Goal: Communication & Community: Answer question/provide support

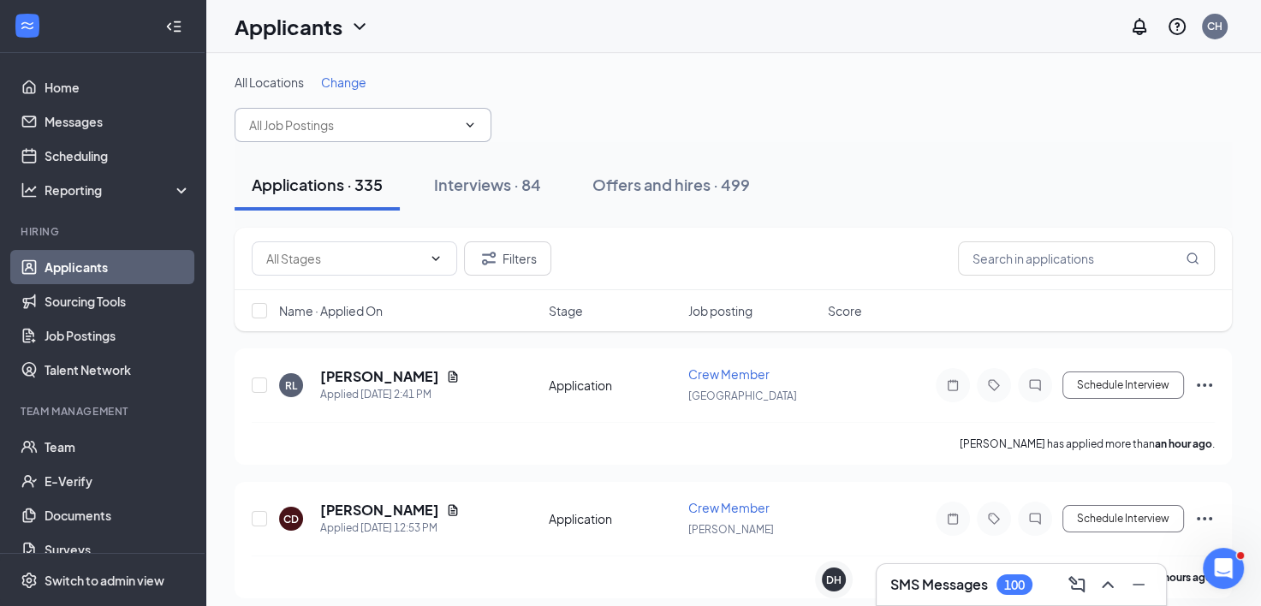
click at [330, 129] on input "text" at bounding box center [352, 125] width 207 height 19
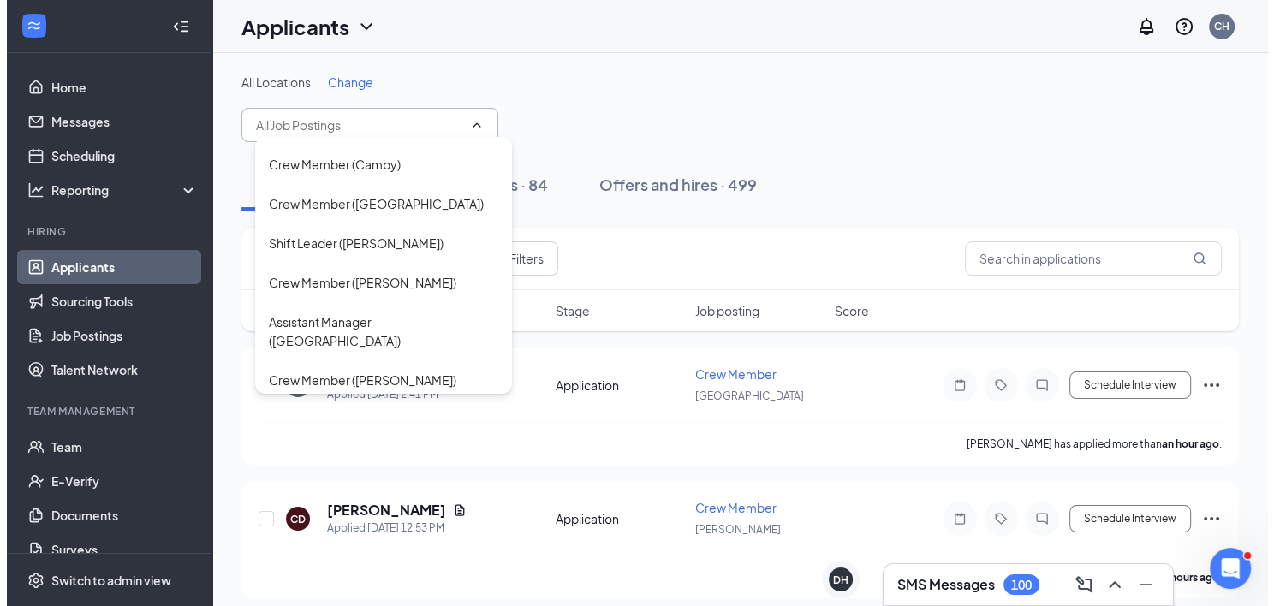
scroll to position [255, 0]
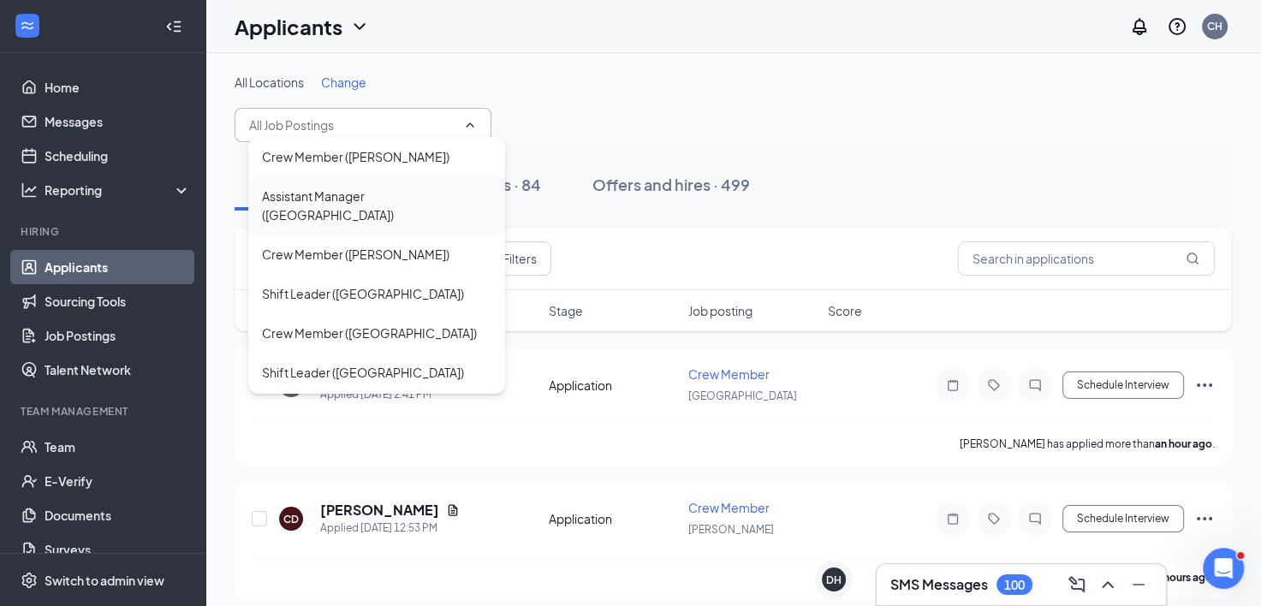
click at [346, 187] on div "Assistant Manager ([GEOGRAPHIC_DATA])" at bounding box center [376, 206] width 229 height 38
type input "Assistant Manager ([GEOGRAPHIC_DATA])"
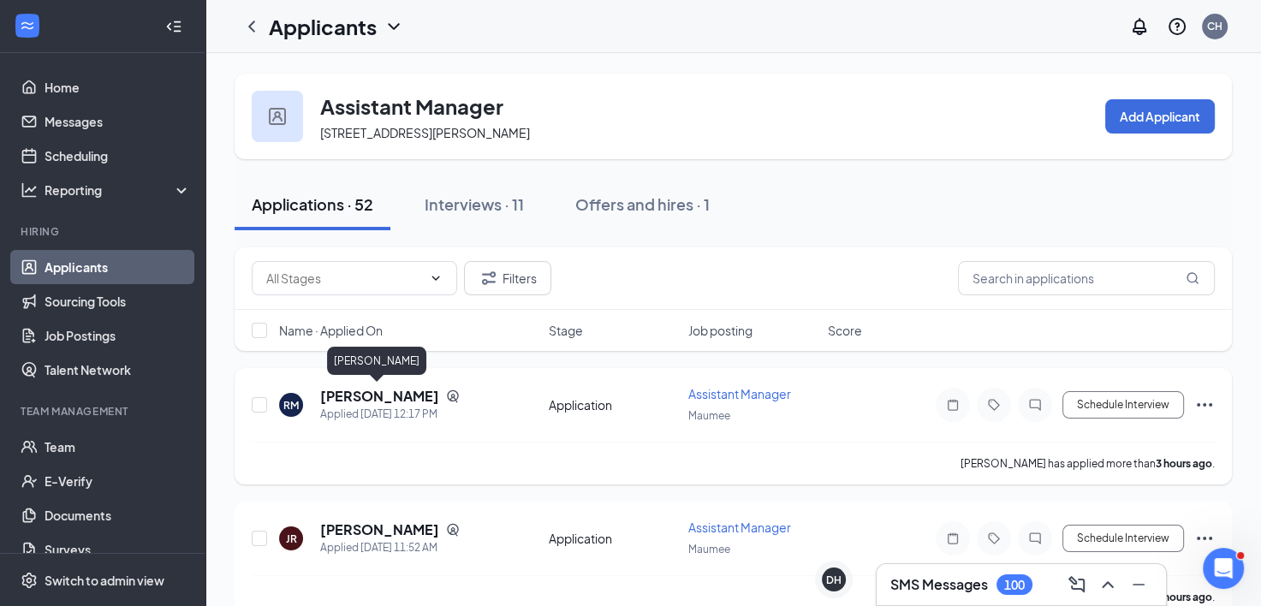
click at [377, 397] on h5 "[PERSON_NAME]" at bounding box center [379, 396] width 119 height 19
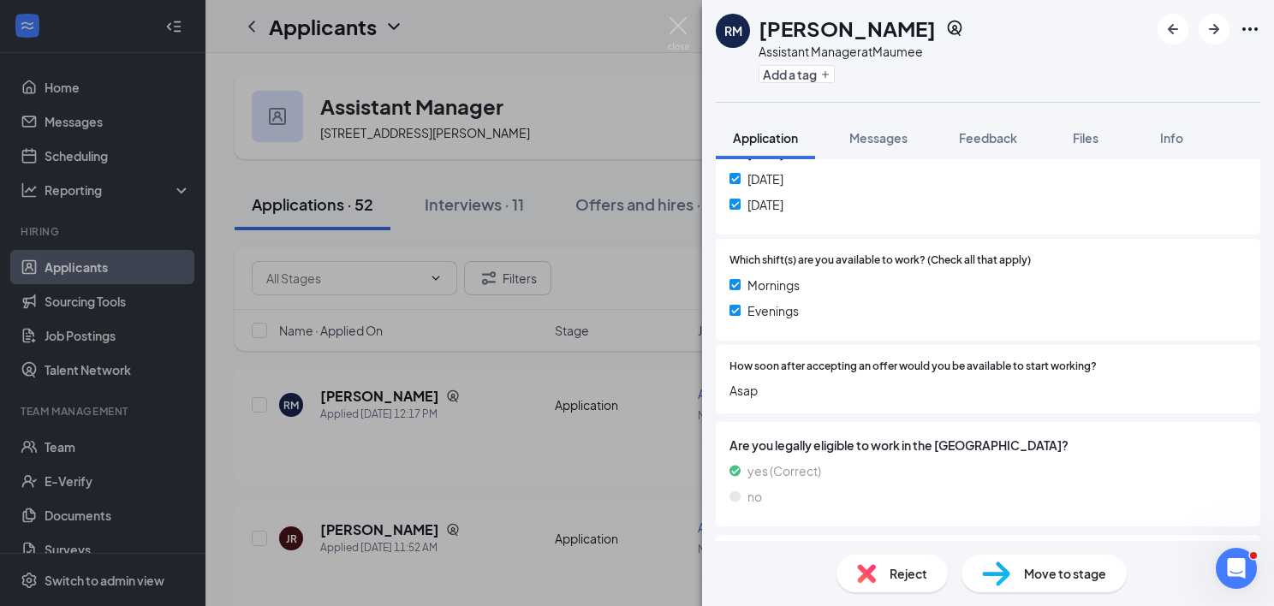
scroll to position [419, 0]
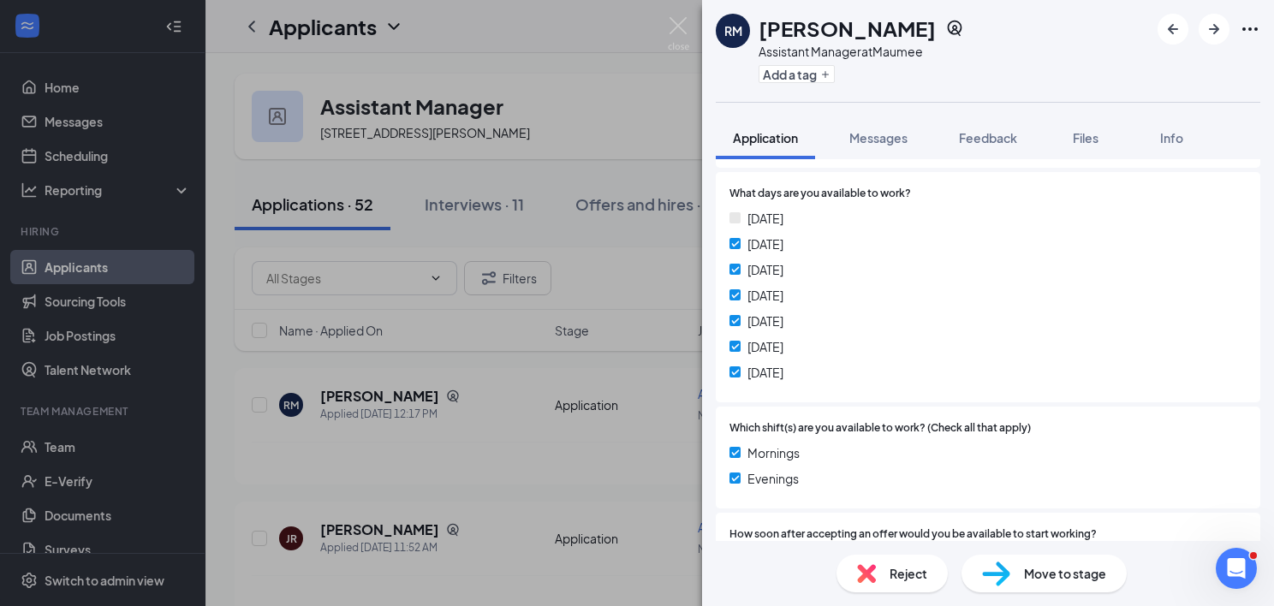
click at [623, 455] on div "RM [PERSON_NAME] Assistant Manager at Maumee Add a tag Application Messages Fee…" at bounding box center [637, 303] width 1274 height 606
click at [623, 455] on div "RM Rebecca Miller Assistant Manager at Maumee Add a tag Application Messages Fe…" at bounding box center [637, 303] width 1274 height 606
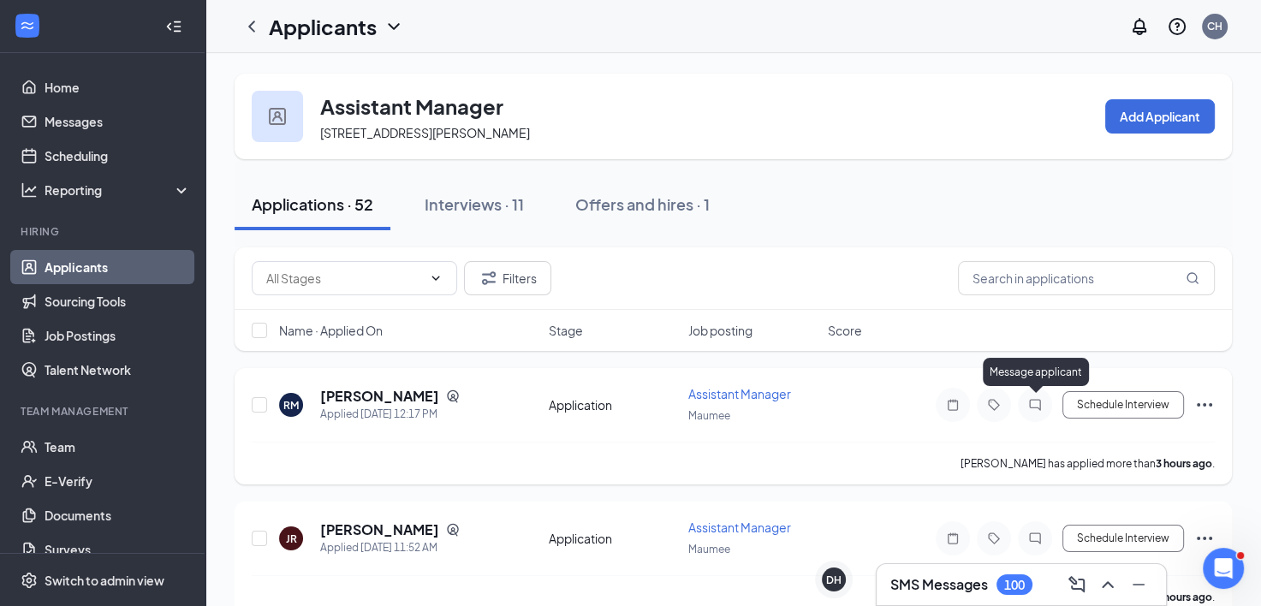
click at [1038, 403] on icon "ChatInactive" at bounding box center [1035, 405] width 21 height 14
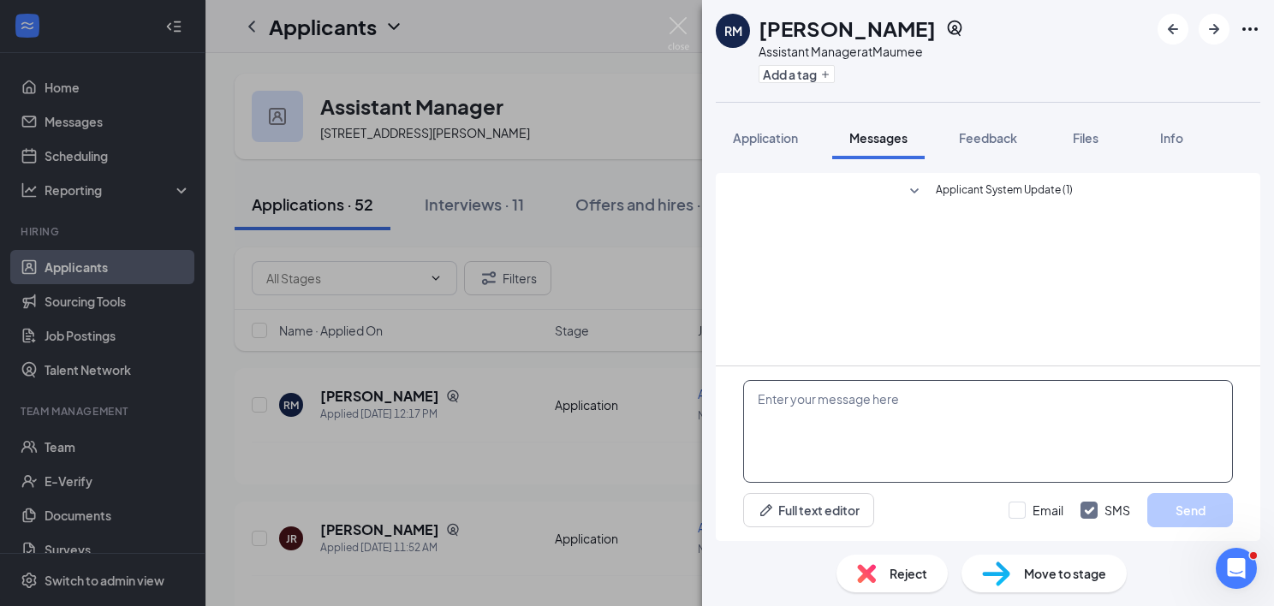
click at [1023, 402] on textarea at bounding box center [988, 431] width 490 height 103
paste textarea "Hello, I'm reaching out from Little Caesars in Maumee regarding your applicatio…"
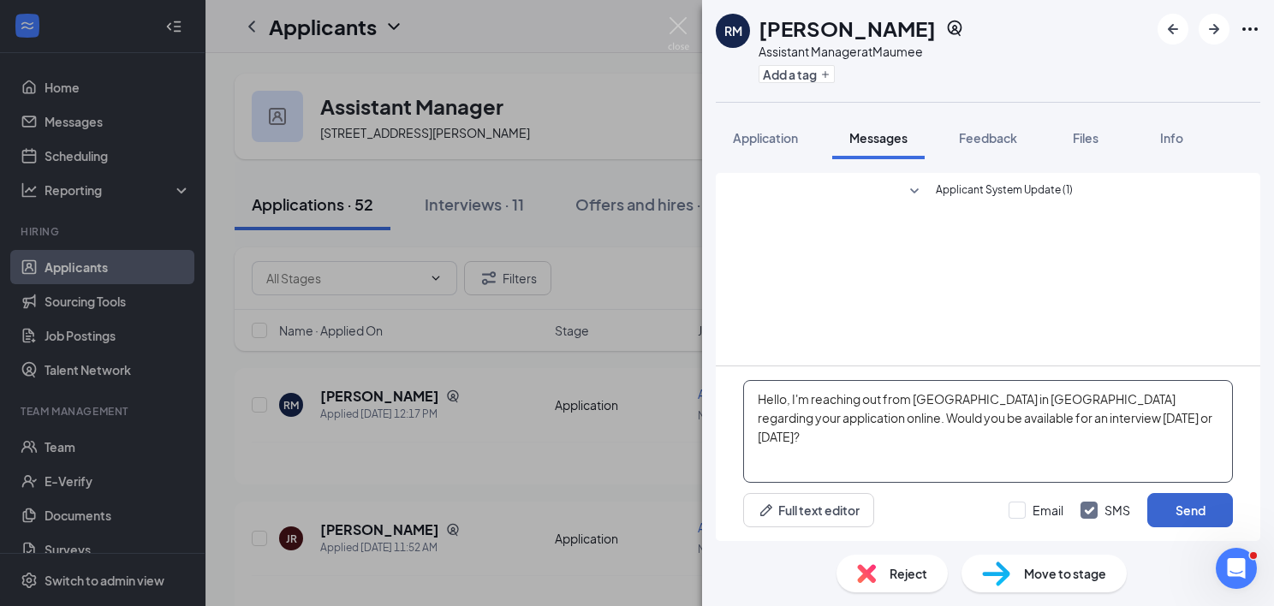
type textarea "Hello, I'm reaching out from Little Caesars in Maumee regarding your applicatio…"
click at [1177, 509] on button "Send" at bounding box center [1190, 510] width 86 height 34
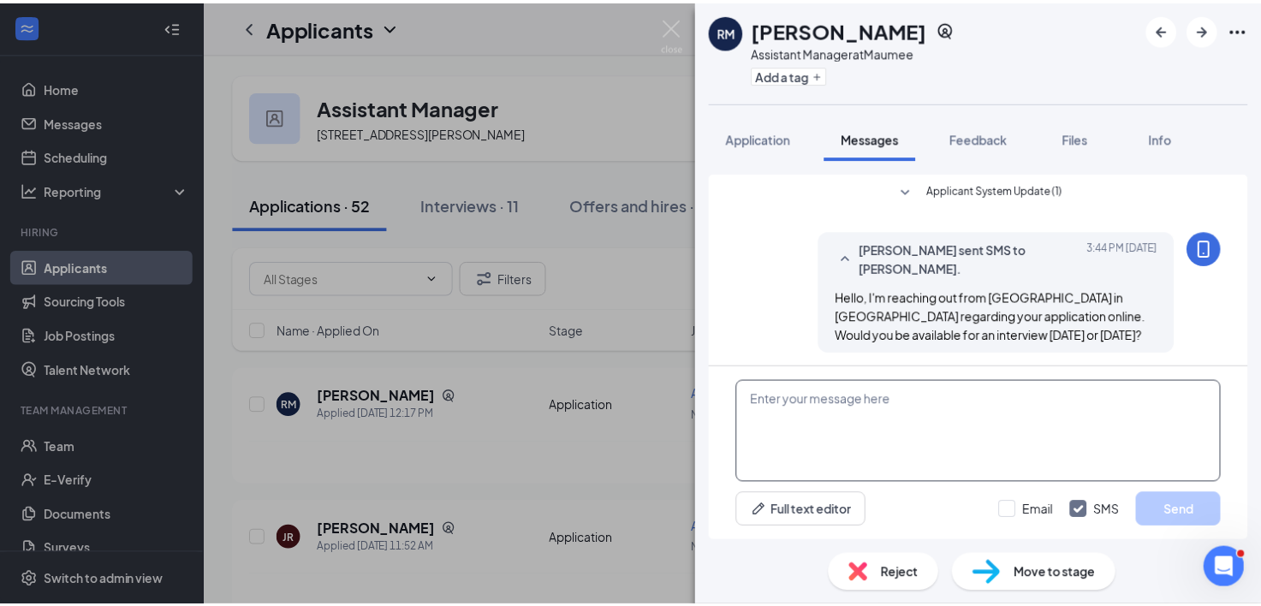
scroll to position [3, 0]
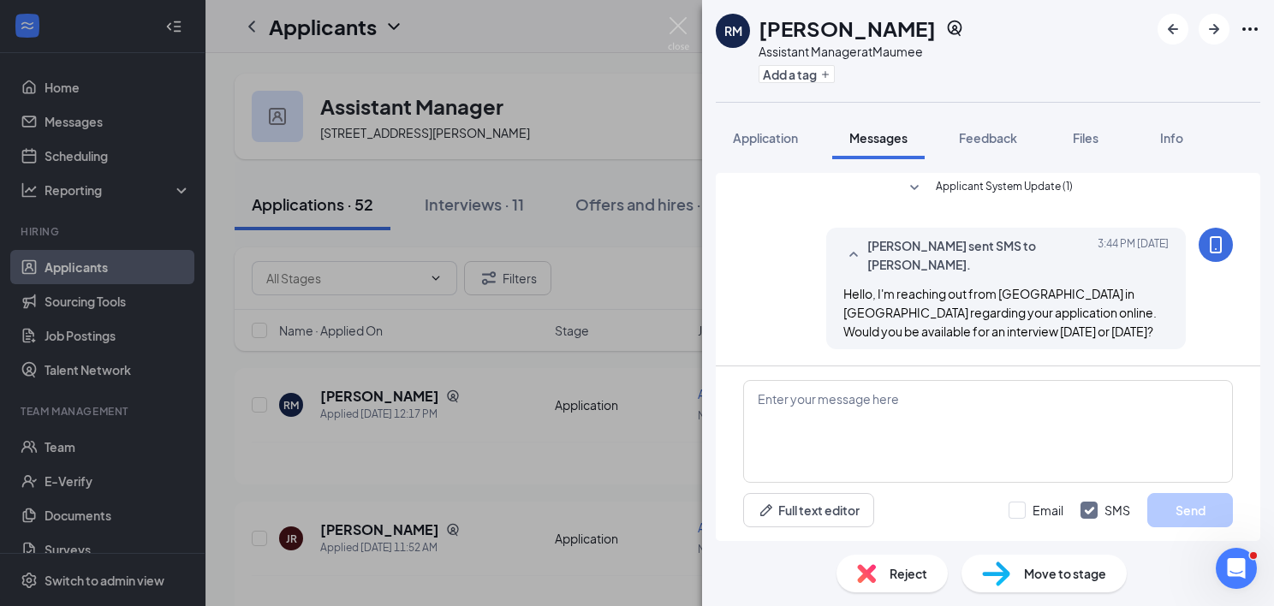
click at [614, 432] on div "RM Rebecca Miller Assistant Manager at Maumee Add a tag Application Messages Fe…" at bounding box center [637, 303] width 1274 height 606
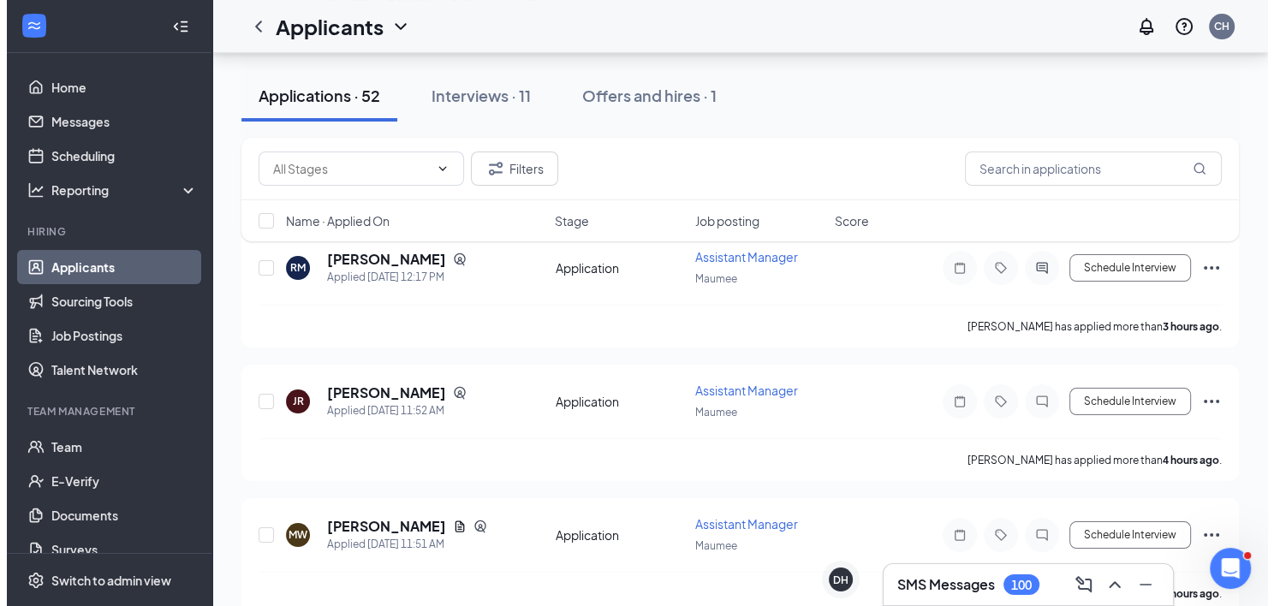
scroll to position [171, 0]
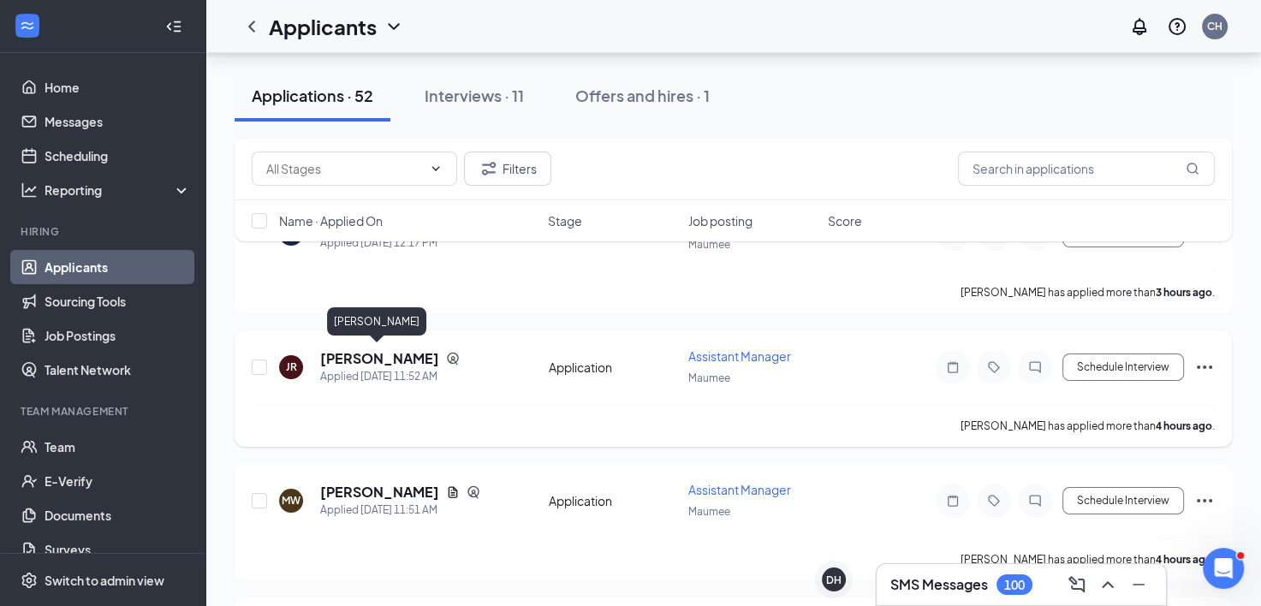
click at [411, 356] on h5 "[PERSON_NAME]" at bounding box center [379, 358] width 119 height 19
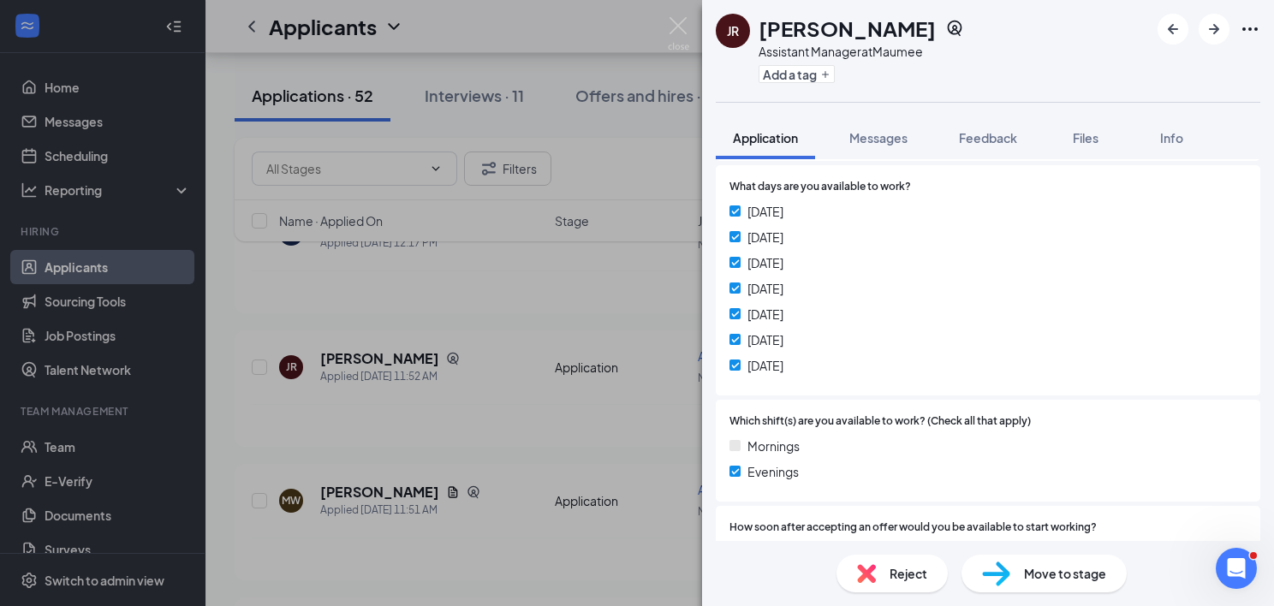
scroll to position [431, 0]
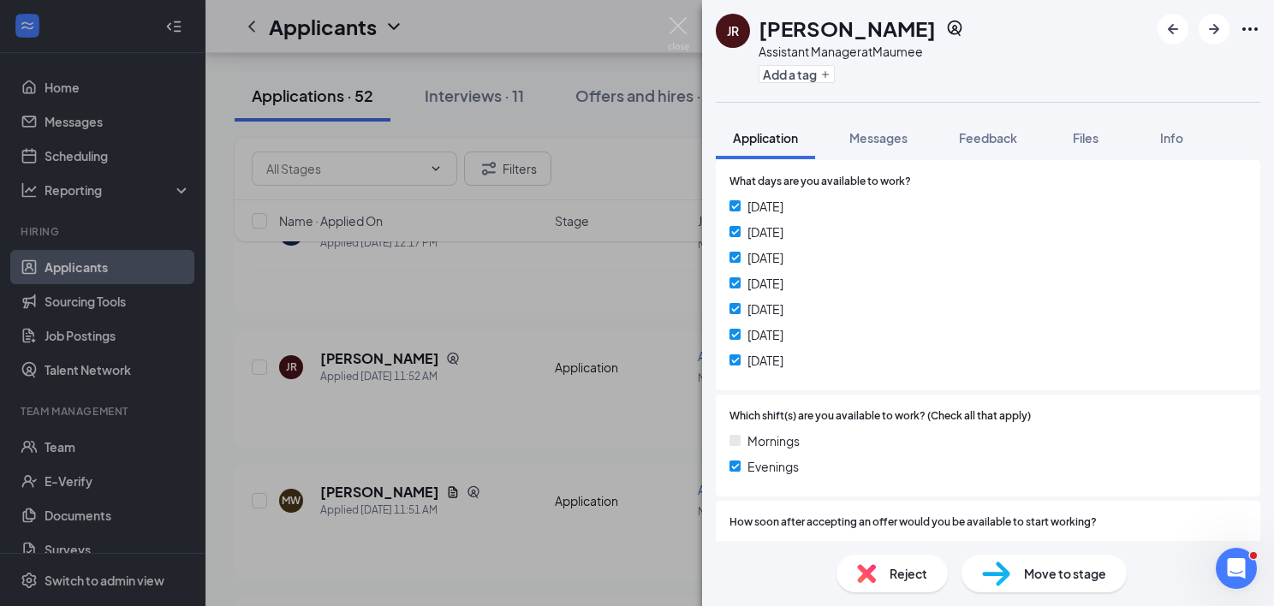
click at [661, 400] on div "JR James reynolds Assistant Manager at Maumee Add a tag Application Messages Fe…" at bounding box center [637, 303] width 1274 height 606
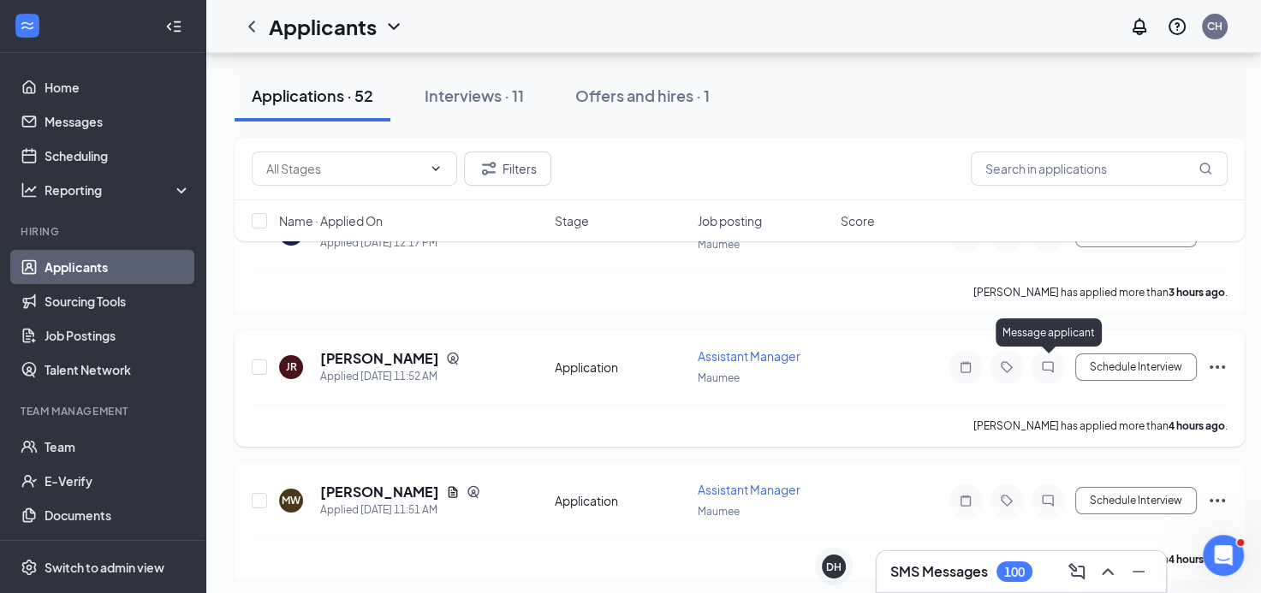
click at [1052, 366] on icon "ChatInactive" at bounding box center [1048, 367] width 21 height 14
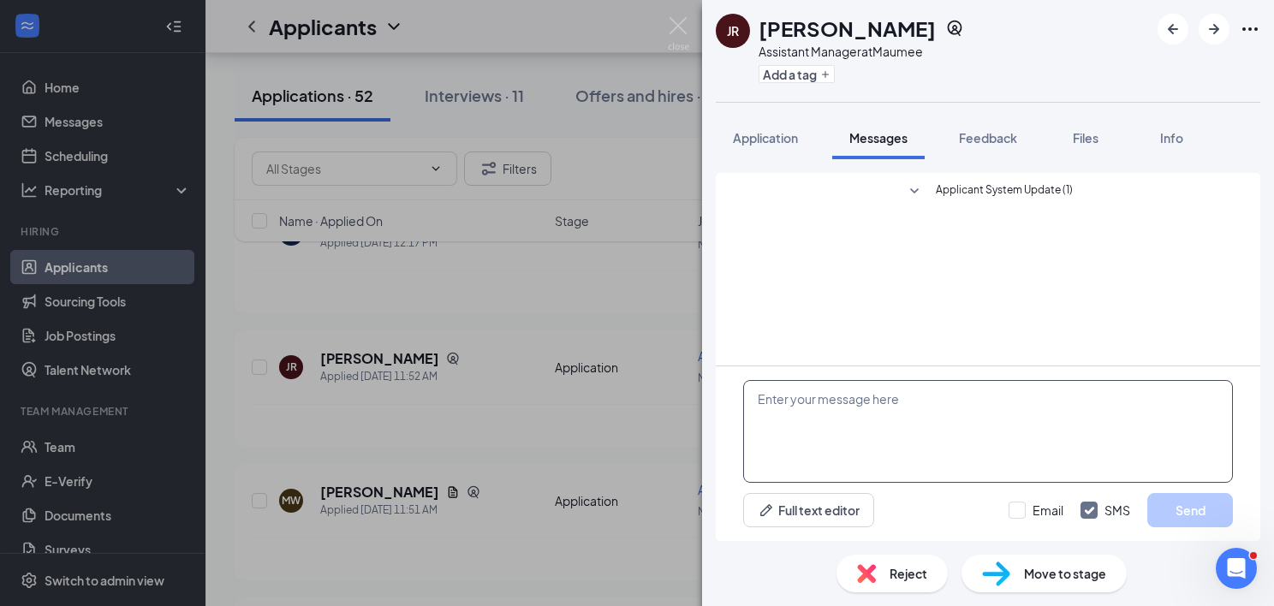
paste textarea "Hello, I'm reaching out from Little Caesars in Maumee regarding your applicatio…"
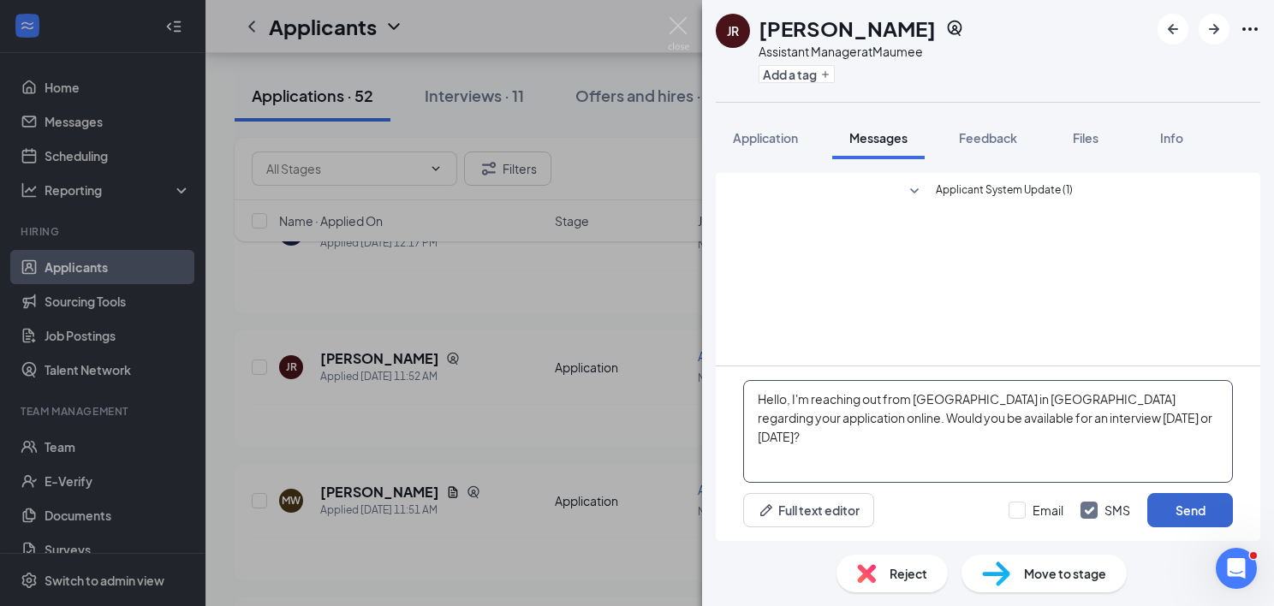
type textarea "Hello, I'm reaching out from Little Caesars in Maumee regarding your applicatio…"
click at [1172, 514] on button "Send" at bounding box center [1190, 510] width 86 height 34
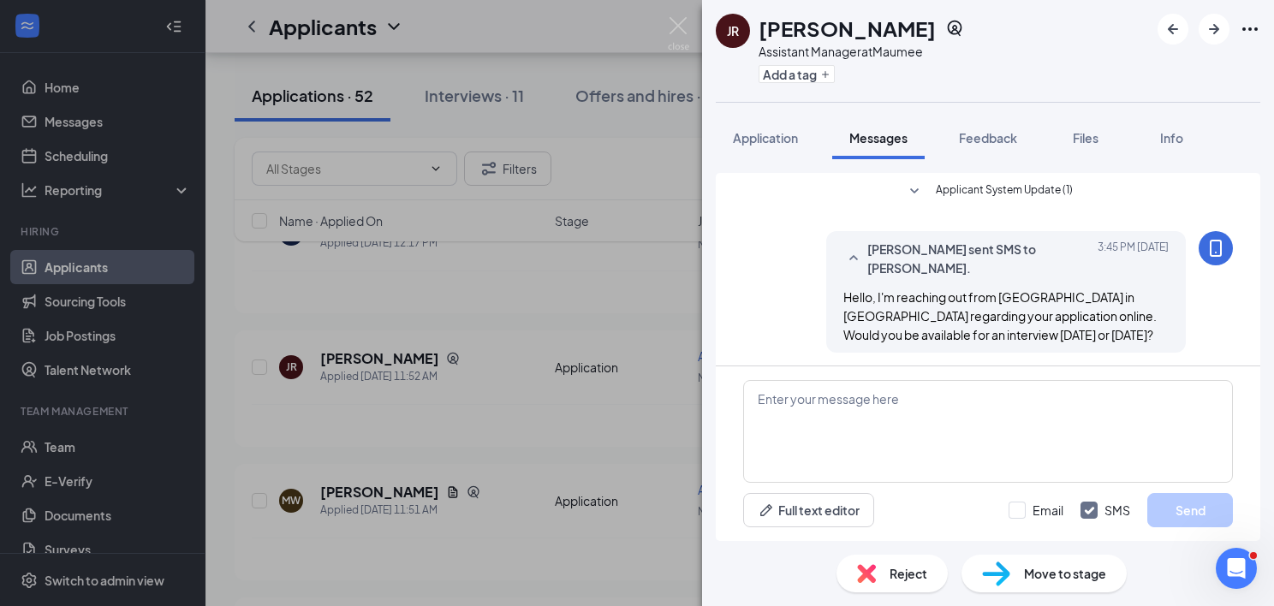
scroll to position [3, 0]
click at [620, 440] on div "JR James reynolds Assistant Manager at Maumee Add a tag Application Messages Fe…" at bounding box center [637, 303] width 1274 height 606
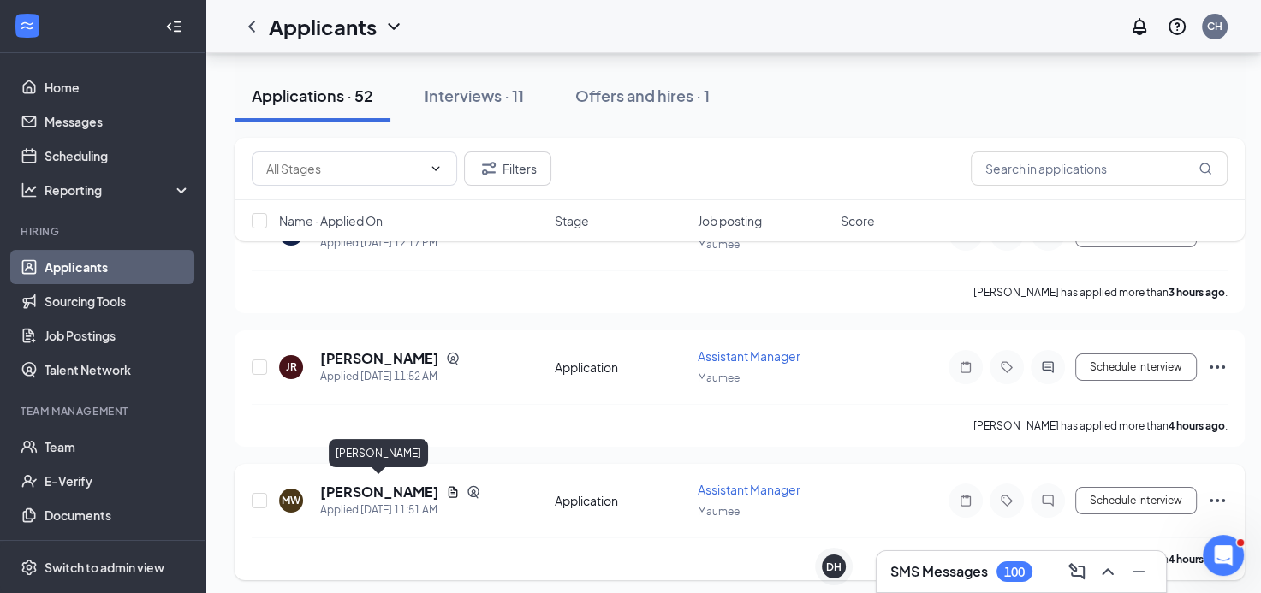
click at [396, 483] on h5 "[PERSON_NAME]" at bounding box center [379, 492] width 119 height 19
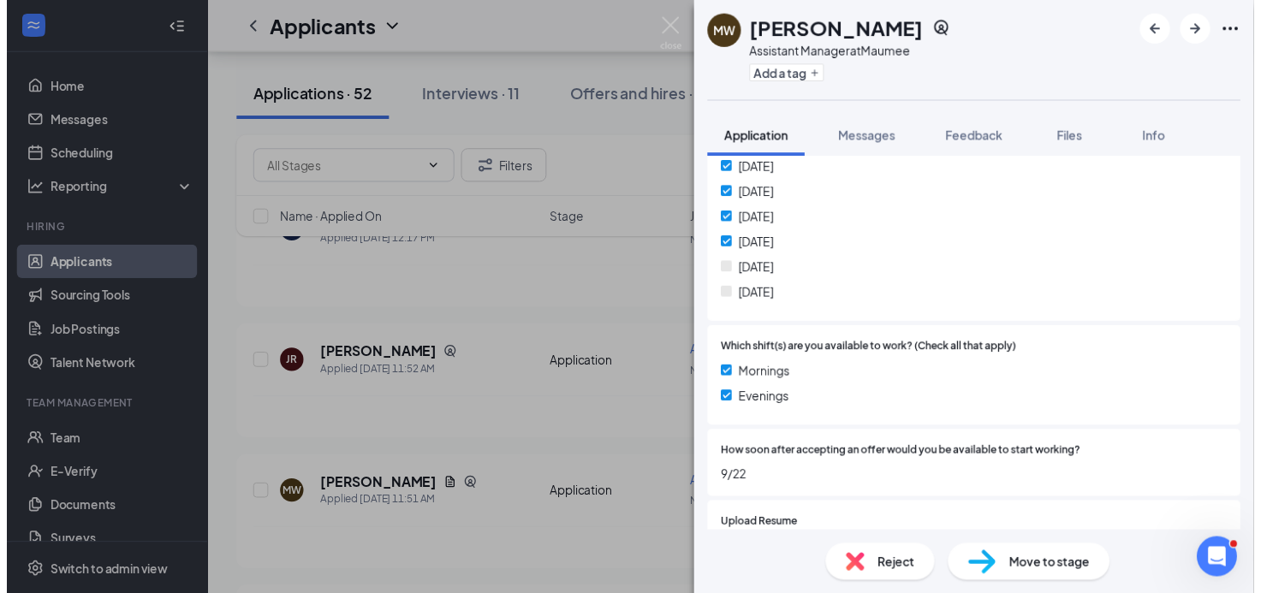
scroll to position [517, 0]
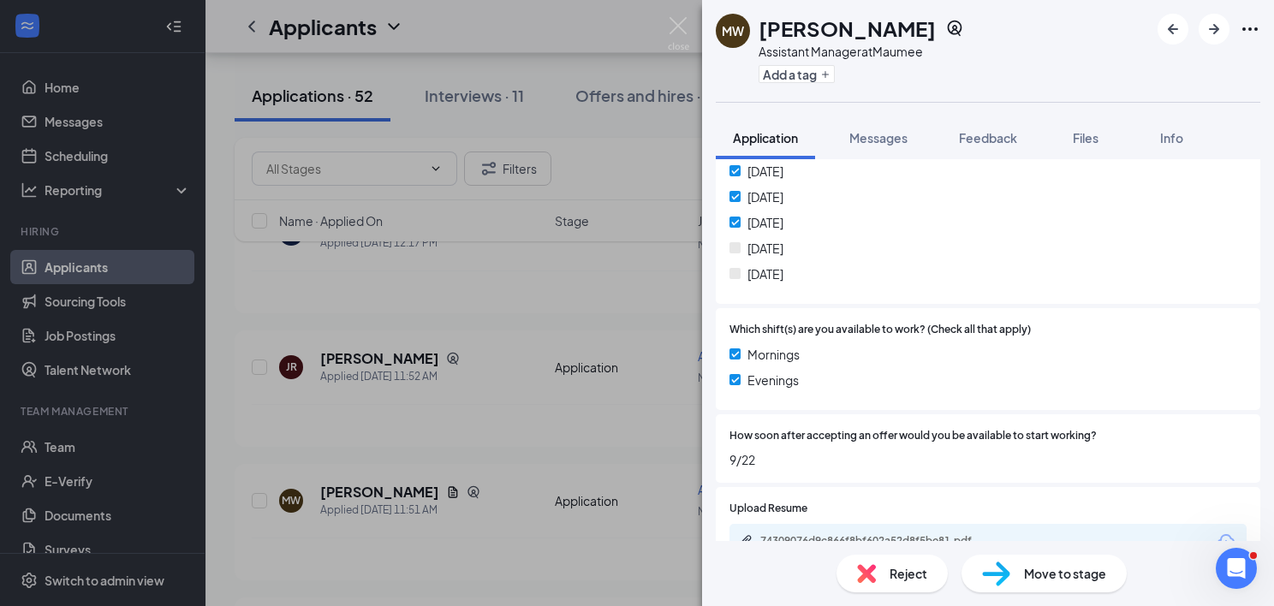
click at [543, 418] on div "MW Makayla Whaley Assistant Manager at Maumee Add a tag Application Messages Fe…" at bounding box center [637, 303] width 1274 height 606
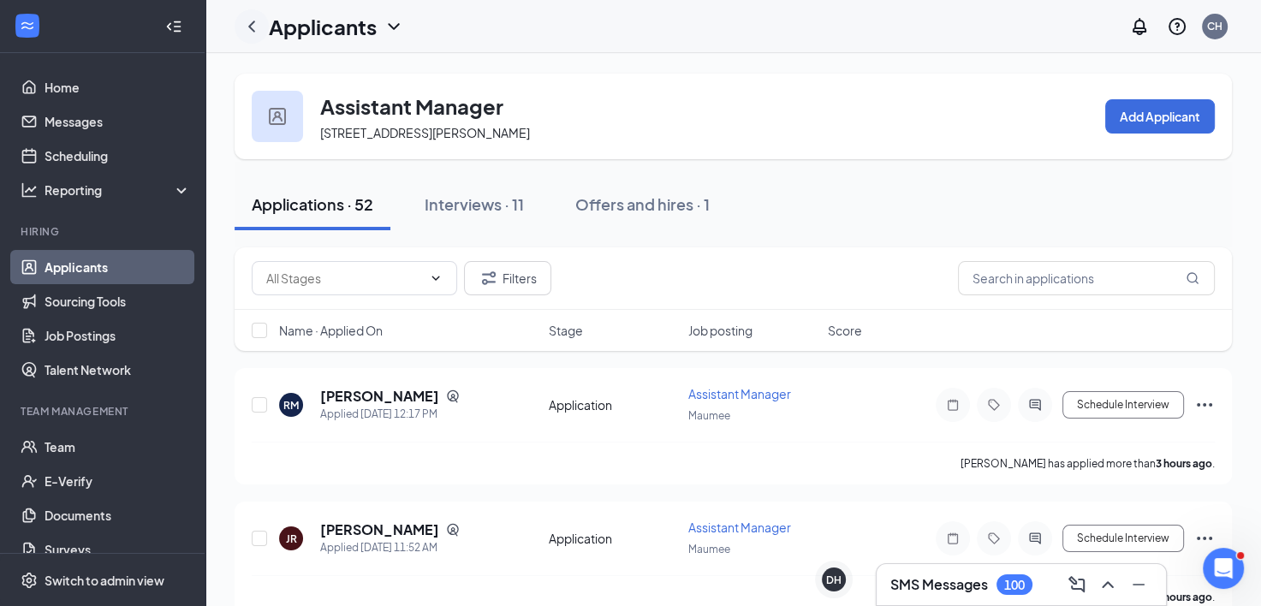
click at [247, 27] on icon "ChevronLeft" at bounding box center [251, 26] width 21 height 21
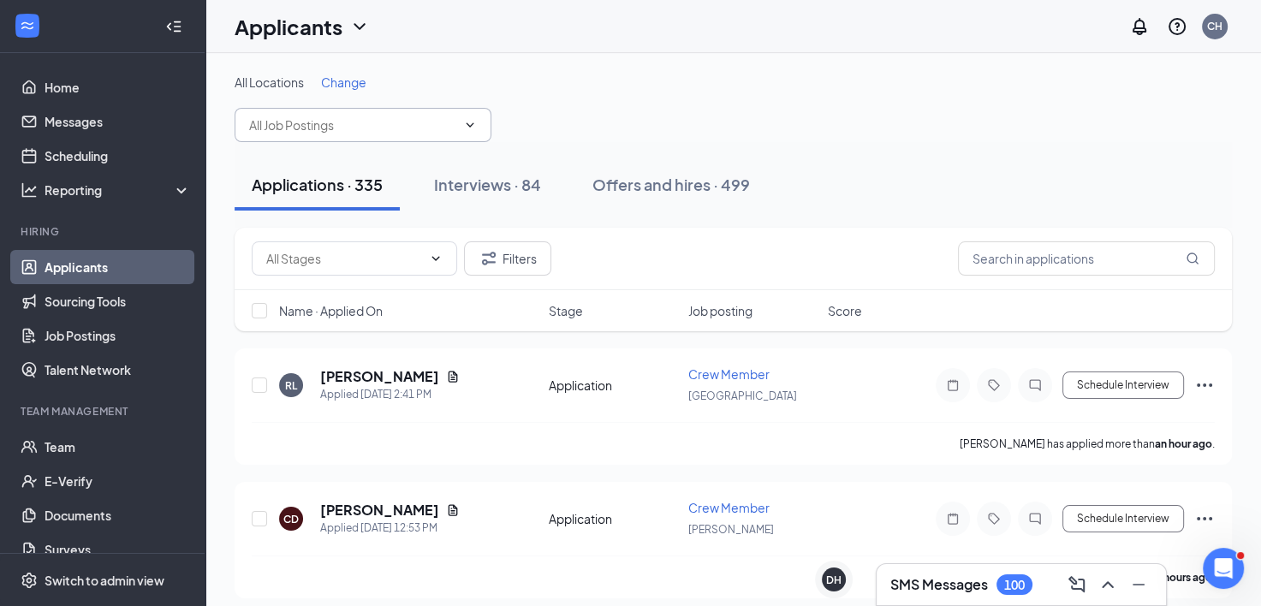
click at [286, 127] on input "text" at bounding box center [352, 125] width 207 height 19
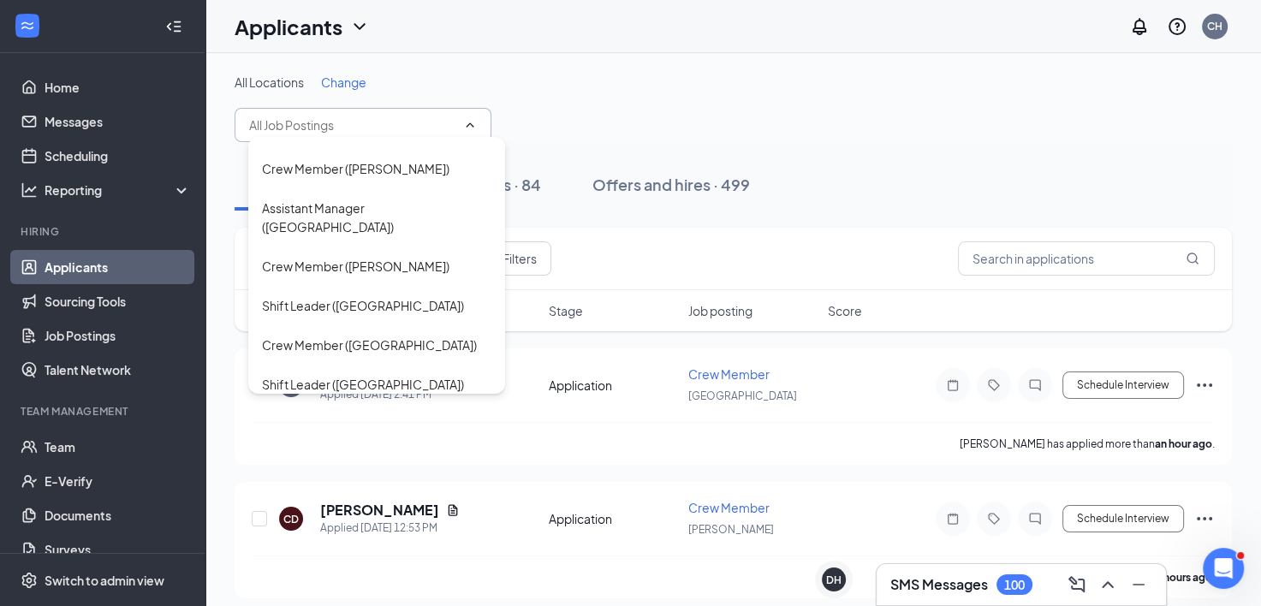
scroll to position [253, 0]
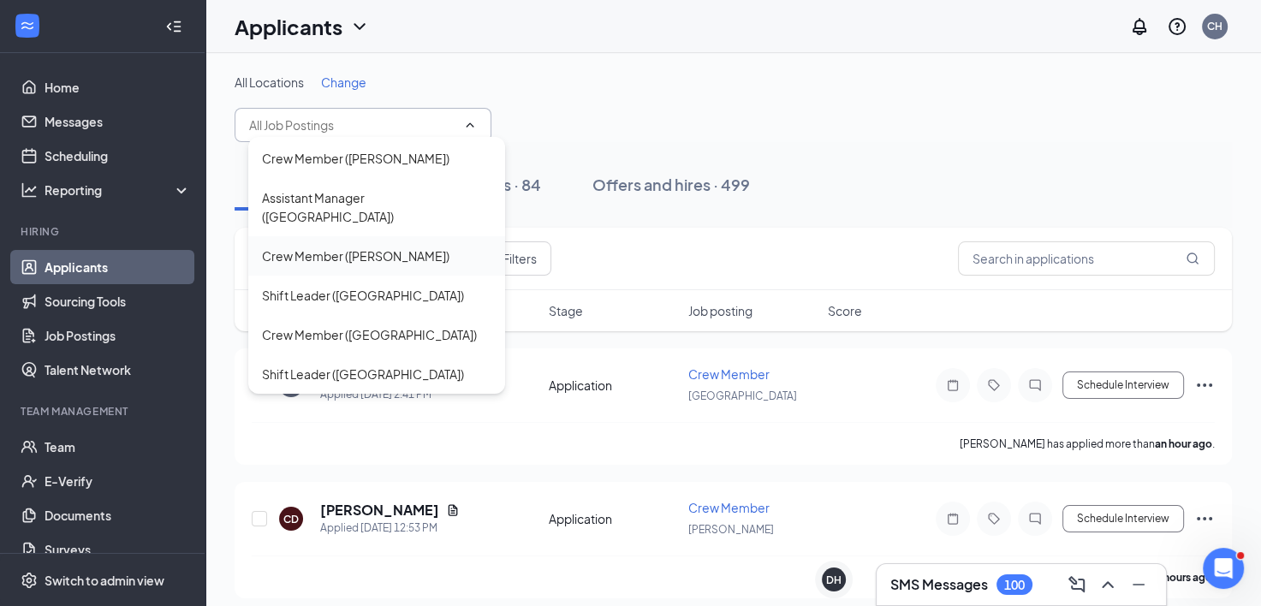
click at [345, 247] on div "Crew Member (Maumee)" at bounding box center [356, 256] width 188 height 19
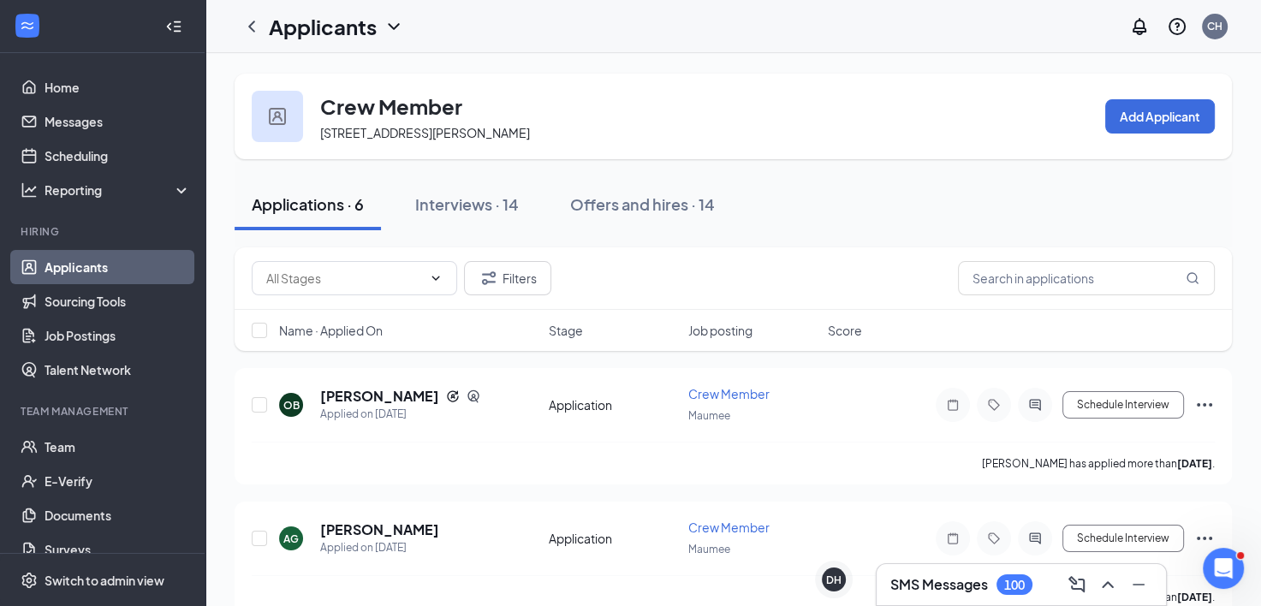
click at [223, 437] on div "Crew Member 731 Conant St, Maumee, OH 43537, USA Add Applicant Applications · 6…" at bounding box center [733, 613] width 1056 height 1120
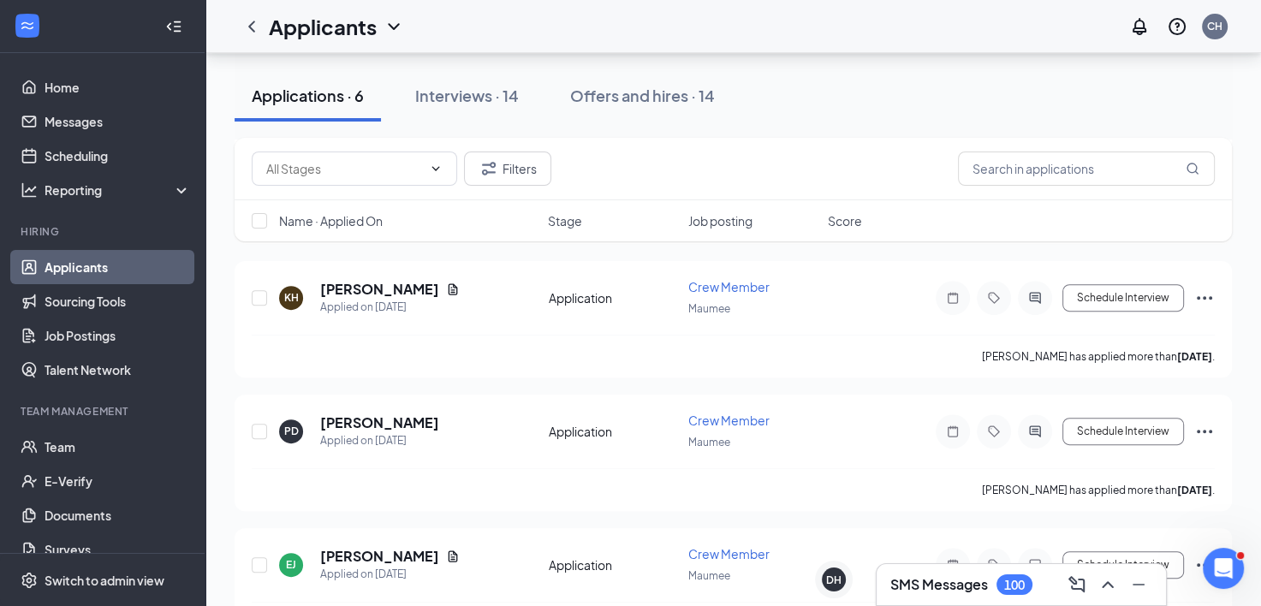
scroll to position [555, 0]
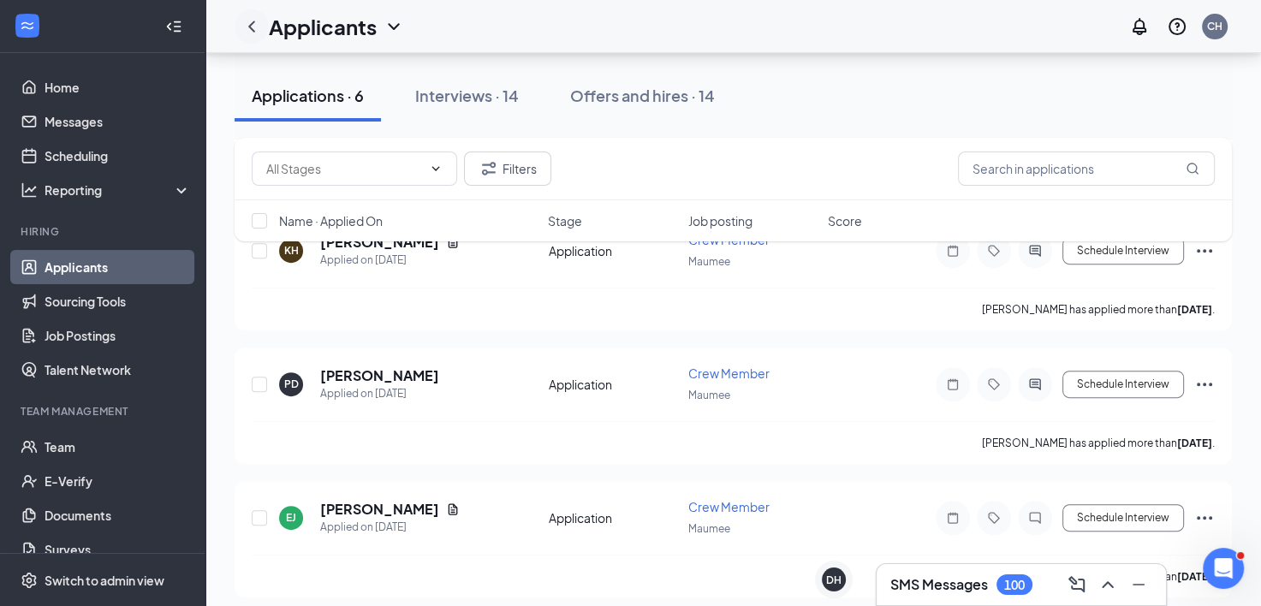
click at [247, 24] on icon "ChevronLeft" at bounding box center [251, 26] width 21 height 21
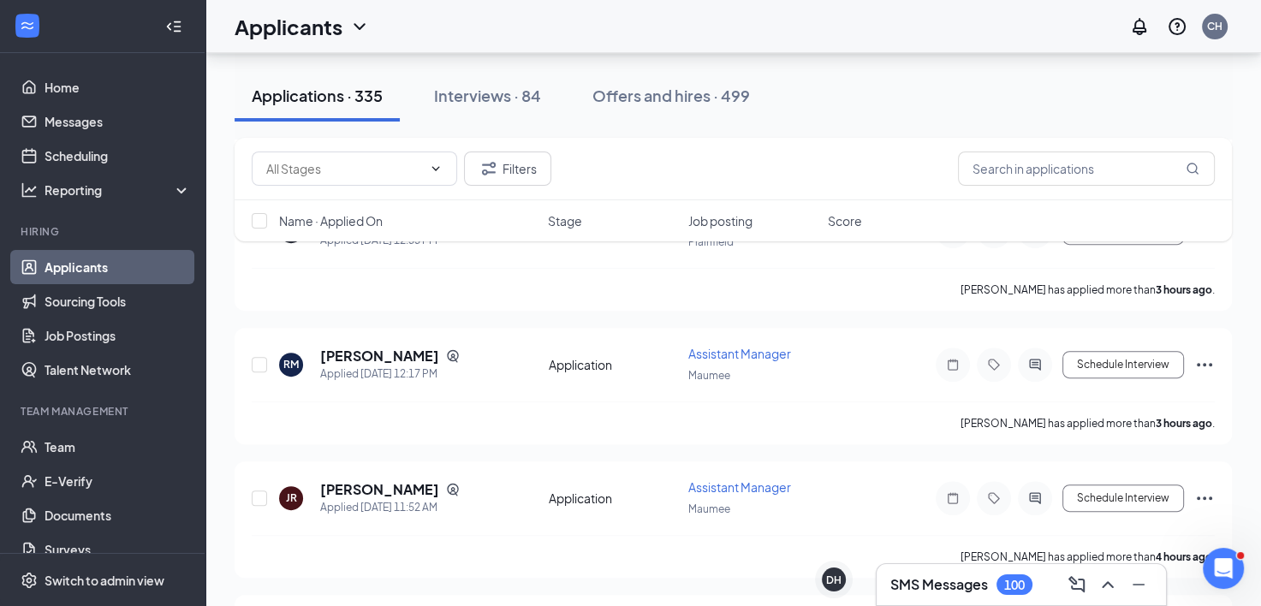
click at [99, 271] on link "Applicants" at bounding box center [118, 267] width 146 height 34
